Goal: Task Accomplishment & Management: Use online tool/utility

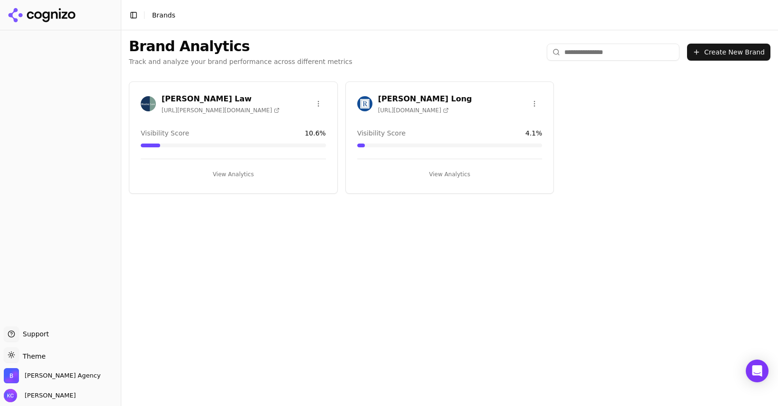
click at [400, 99] on h3 "[PERSON_NAME] Long" at bounding box center [425, 98] width 94 height 11
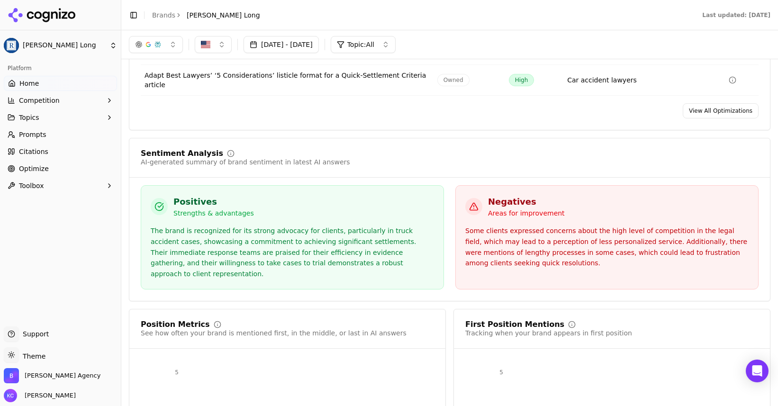
scroll to position [1532, 0]
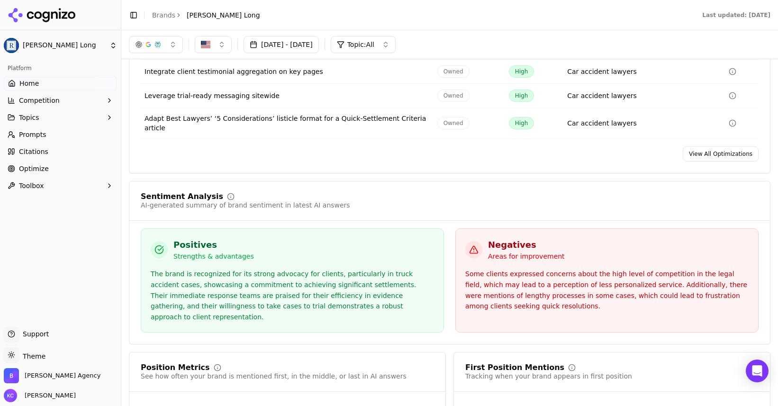
click at [29, 164] on span "Optimize" at bounding box center [34, 168] width 30 height 9
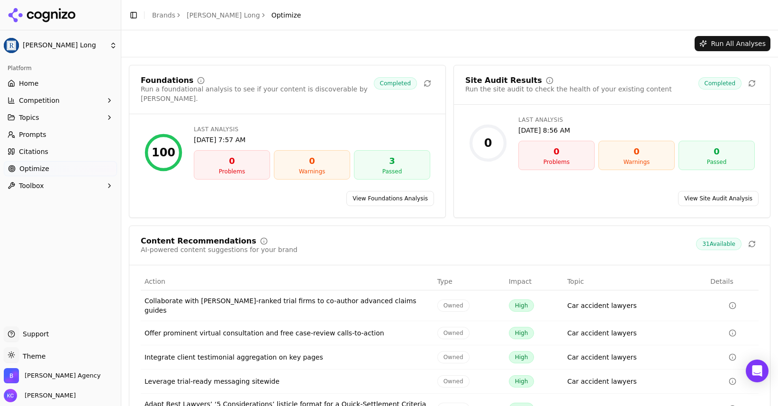
scroll to position [46, 0]
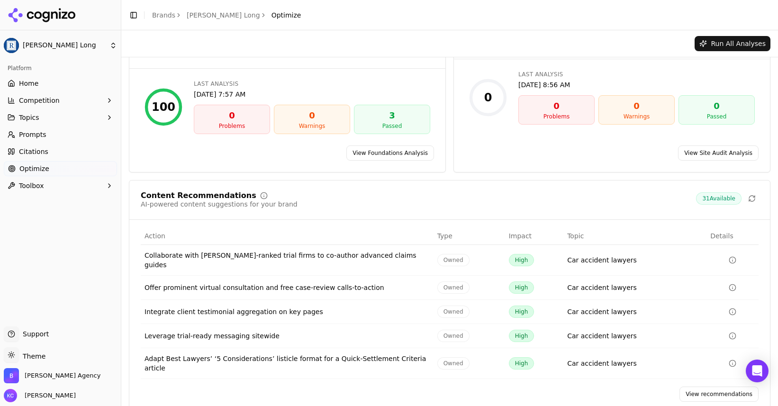
click at [723, 387] on link "View recommendations" at bounding box center [719, 394] width 79 height 15
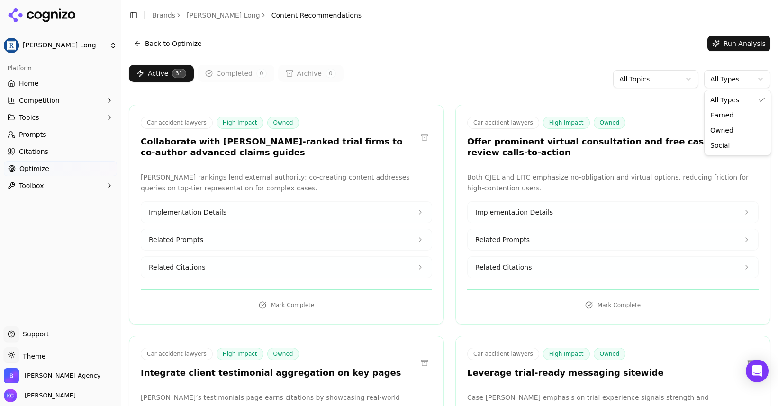
click at [727, 81] on html "[PERSON_NAME] Long Platform Home Competition Topics Prompts Citations Optimize …" at bounding box center [389, 203] width 778 height 406
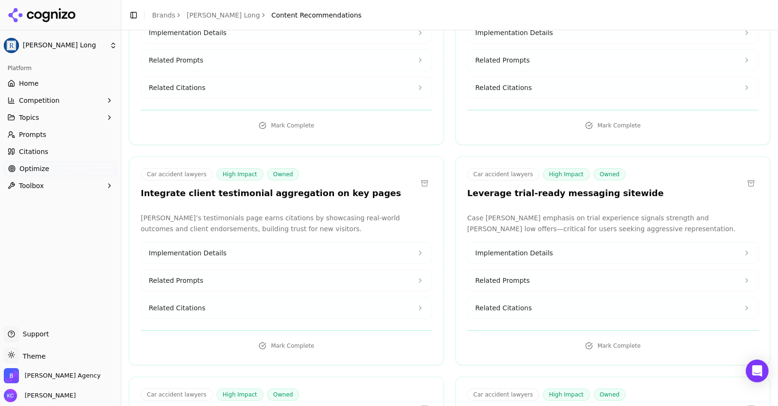
scroll to position [181, 0]
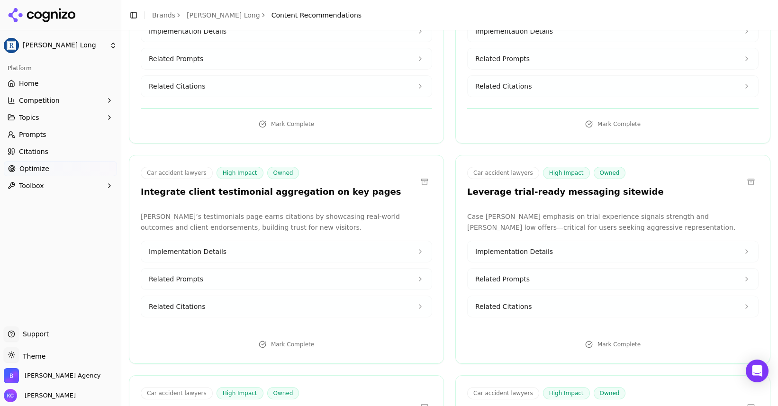
click at [185, 308] on span "Related Citations" at bounding box center [177, 306] width 56 height 9
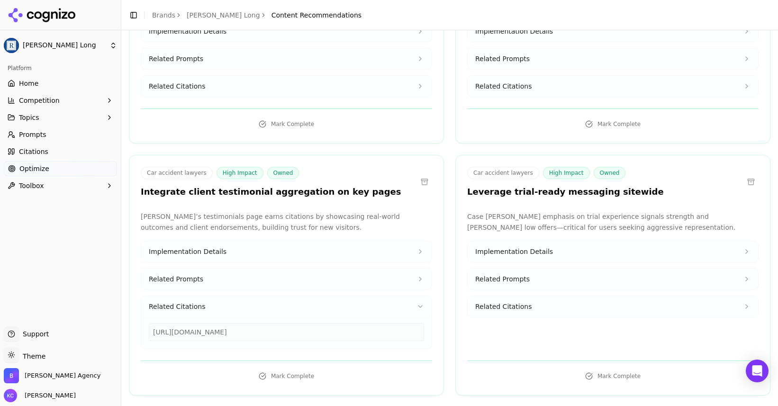
click at [190, 279] on span "Related Prompts" at bounding box center [176, 279] width 55 height 9
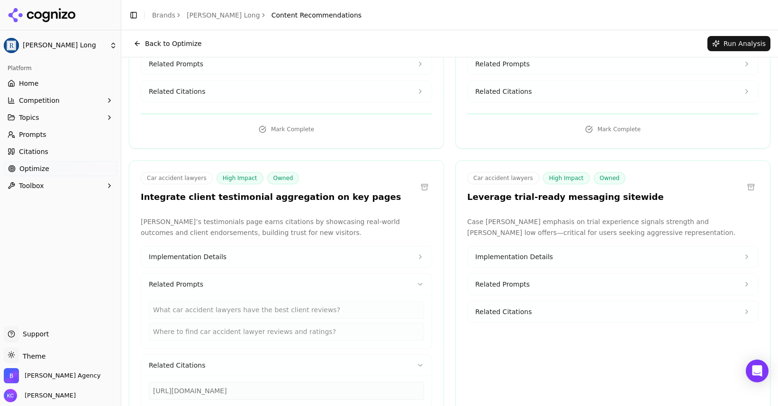
scroll to position [174, 0]
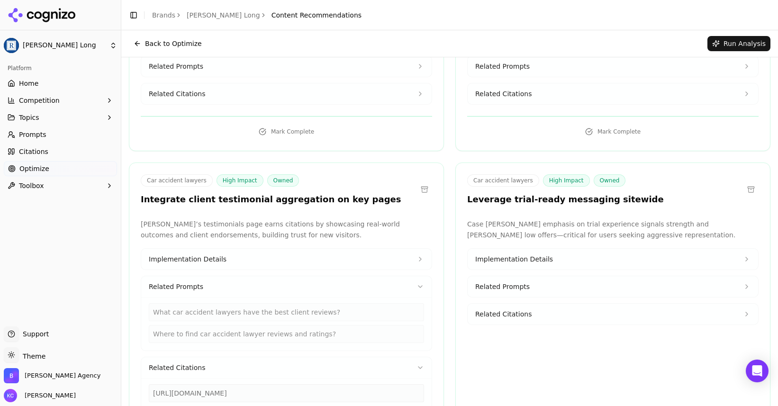
click at [204, 260] on span "Implementation Details" at bounding box center [188, 259] width 78 height 9
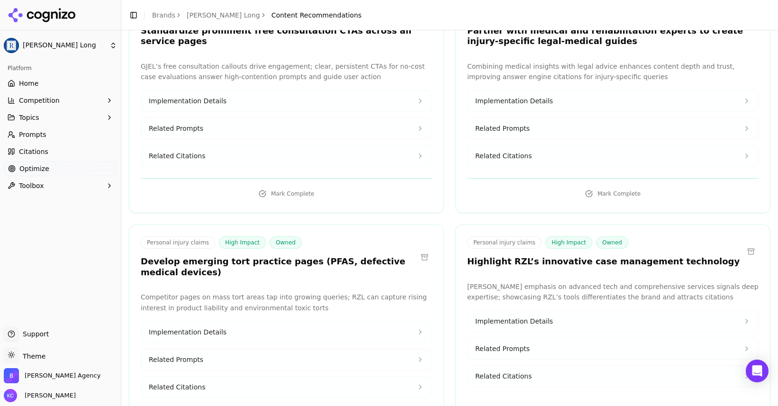
scroll to position [1154, 0]
